Goal: Find specific page/section: Find specific page/section

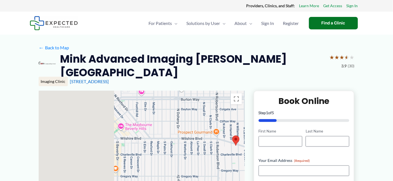
drag, startPoint x: 73, startPoint y: 125, endPoint x: 167, endPoint y: 125, distance: 94.2
click at [167, 125] on div at bounding box center [142, 146] width 206 height 111
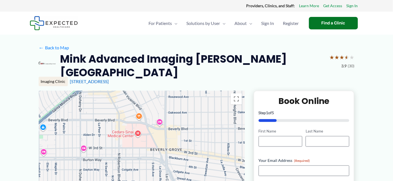
drag, startPoint x: 226, startPoint y: 120, endPoint x: 66, endPoint y: 185, distance: 172.6
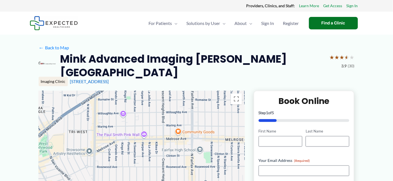
drag, startPoint x: 143, startPoint y: 103, endPoint x: 83, endPoint y: 177, distance: 94.9
click at [78, 180] on div at bounding box center [142, 146] width 206 height 111
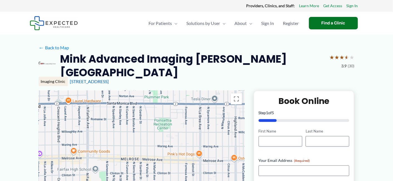
drag, startPoint x: 143, startPoint y: 121, endPoint x: 54, endPoint y: 146, distance: 92.6
click at [39, 148] on div at bounding box center [142, 146] width 206 height 111
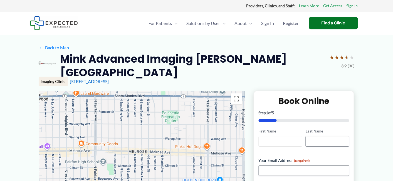
drag, startPoint x: 263, startPoint y: 133, endPoint x: 109, endPoint y: 136, distance: 153.9
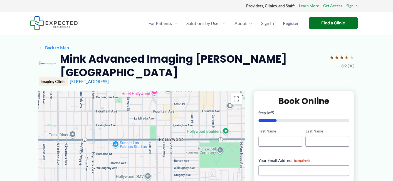
drag, startPoint x: 175, startPoint y: 111, endPoint x: 70, endPoint y: 147, distance: 110.5
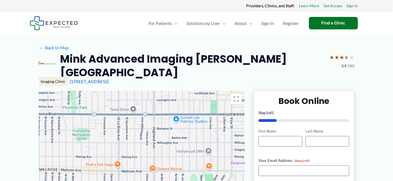
drag, startPoint x: 84, startPoint y: 145, endPoint x: 36, endPoint y: 144, distance: 47.8
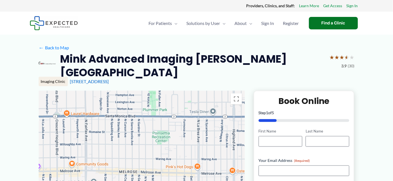
drag, startPoint x: 143, startPoint y: 133, endPoint x: 227, endPoint y: 135, distance: 83.9
click at [227, 135] on div at bounding box center [142, 146] width 206 height 111
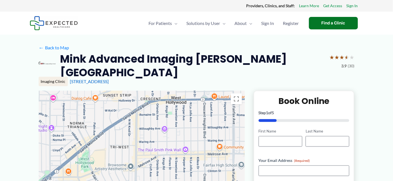
drag, startPoint x: 173, startPoint y: 136, endPoint x: 320, endPoint y: 120, distance: 148.4
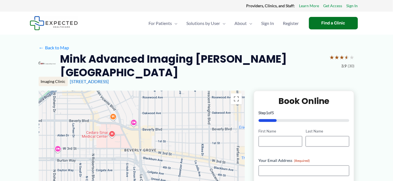
drag, startPoint x: 225, startPoint y: 151, endPoint x: 229, endPoint y: 65, distance: 85.6
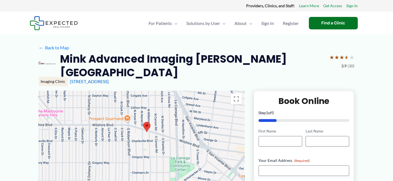
drag, startPoint x: 208, startPoint y: 112, endPoint x: 246, endPoint y: 65, distance: 60.2
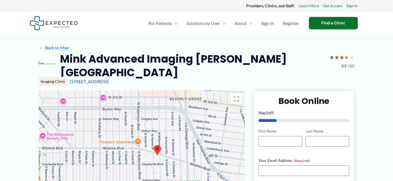
drag, startPoint x: 213, startPoint y: 120, endPoint x: 225, endPoint y: 142, distance: 25.4
click at [225, 143] on div at bounding box center [142, 146] width 206 height 111
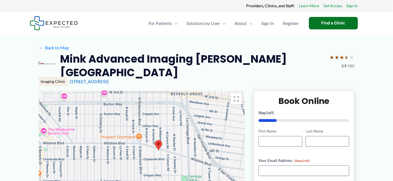
click at [216, 120] on div at bounding box center [142, 146] width 206 height 111
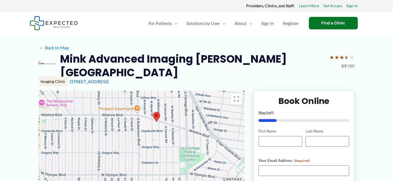
drag, startPoint x: 202, startPoint y: 134, endPoint x: 202, endPoint y: 111, distance: 23.6
click at [202, 111] on div at bounding box center [142, 146] width 206 height 111
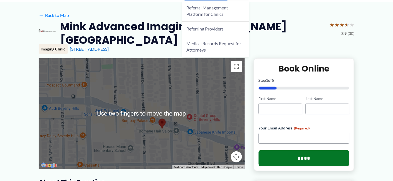
scroll to position [34, 0]
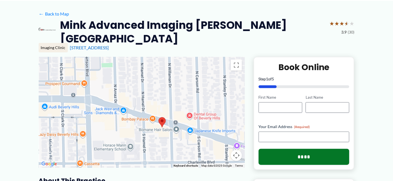
click at [129, 125] on div at bounding box center [142, 112] width 206 height 111
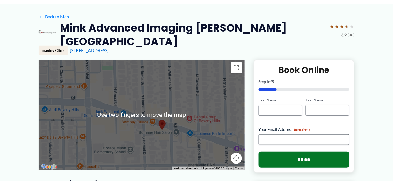
scroll to position [31, 0]
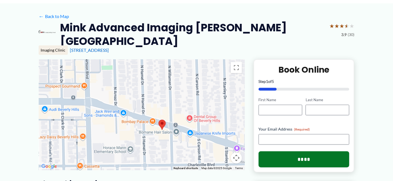
click at [123, 134] on div at bounding box center [142, 114] width 206 height 111
click at [163, 118] on img at bounding box center [162, 124] width 12 height 15
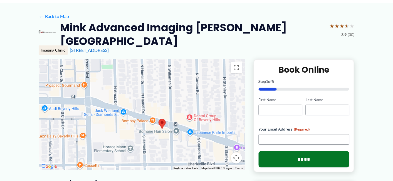
click at [163, 118] on img at bounding box center [162, 124] width 12 height 15
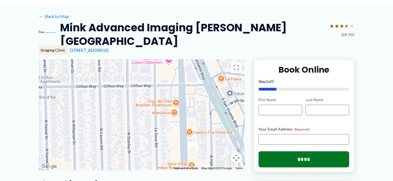
drag, startPoint x: 159, startPoint y: 110, endPoint x: 64, endPoint y: 165, distance: 110.1
click at [64, 165] on div at bounding box center [142, 114] width 206 height 111
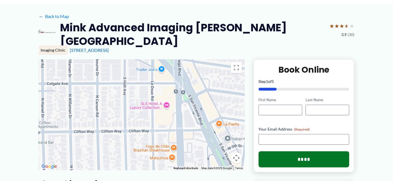
drag, startPoint x: 106, startPoint y: 123, endPoint x: 106, endPoint y: 142, distance: 19.5
click at [106, 142] on div at bounding box center [142, 114] width 206 height 111
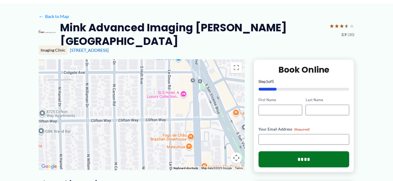
drag, startPoint x: 121, startPoint y: 91, endPoint x: 137, endPoint y: 74, distance: 23.8
click at [138, 74] on div at bounding box center [142, 114] width 206 height 111
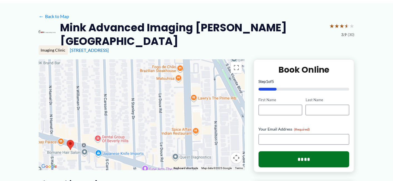
drag, startPoint x: 163, startPoint y: 156, endPoint x: 153, endPoint y: 88, distance: 68.9
click at [153, 88] on div at bounding box center [142, 114] width 206 height 111
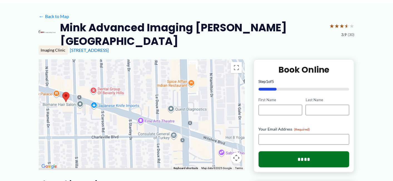
drag, startPoint x: 169, startPoint y: 152, endPoint x: 164, endPoint y: 106, distance: 45.8
click at [164, 106] on div at bounding box center [142, 114] width 206 height 111
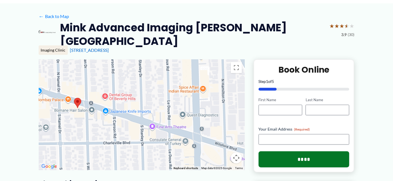
drag, startPoint x: 222, startPoint y: 123, endPoint x: 233, endPoint y: 134, distance: 16.1
click at [233, 134] on div at bounding box center [142, 114] width 206 height 111
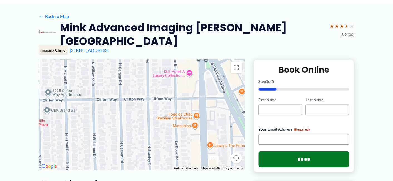
drag, startPoint x: 224, startPoint y: 104, endPoint x: 229, endPoint y: 182, distance: 77.7
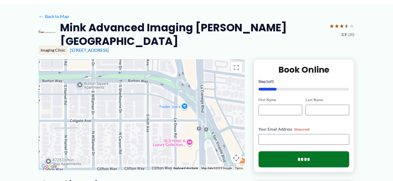
drag, startPoint x: 236, startPoint y: 116, endPoint x: 237, endPoint y: 189, distance: 72.8
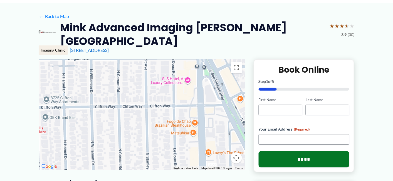
drag, startPoint x: 237, startPoint y: 138, endPoint x: 238, endPoint y: 20, distance: 118.1
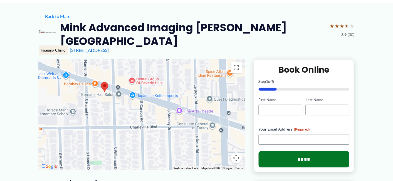
drag, startPoint x: 221, startPoint y: 98, endPoint x: 245, endPoint y: 84, distance: 27.9
click at [239, 88] on div at bounding box center [142, 114] width 206 height 111
